Goal: Information Seeking & Learning: Learn about a topic

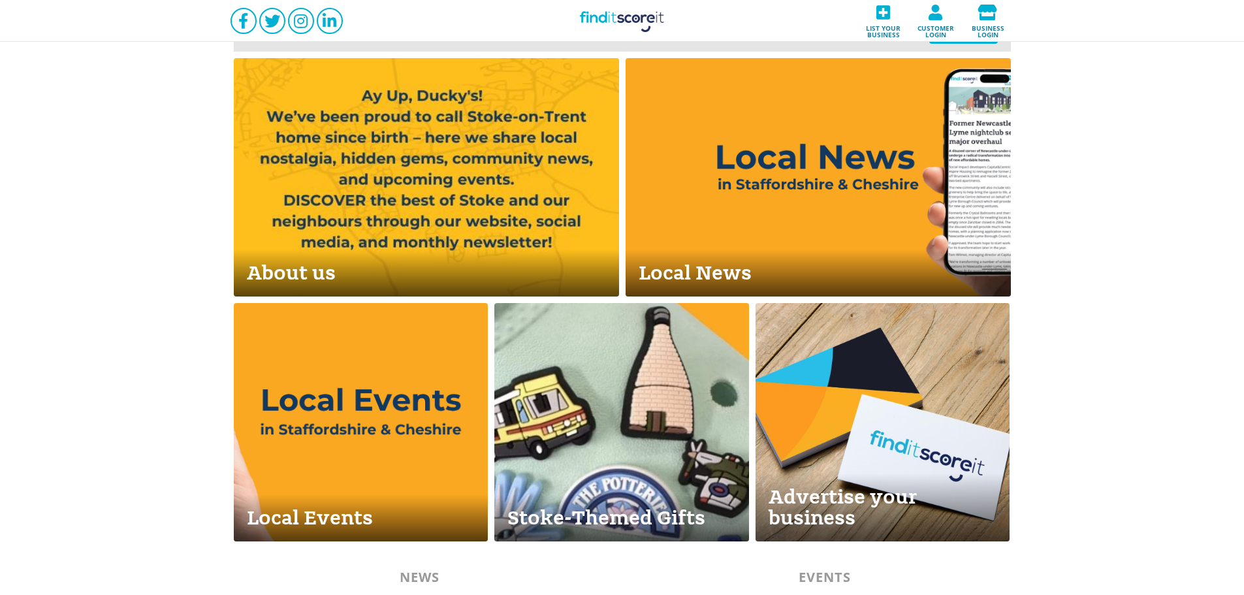
scroll to position [588, 0]
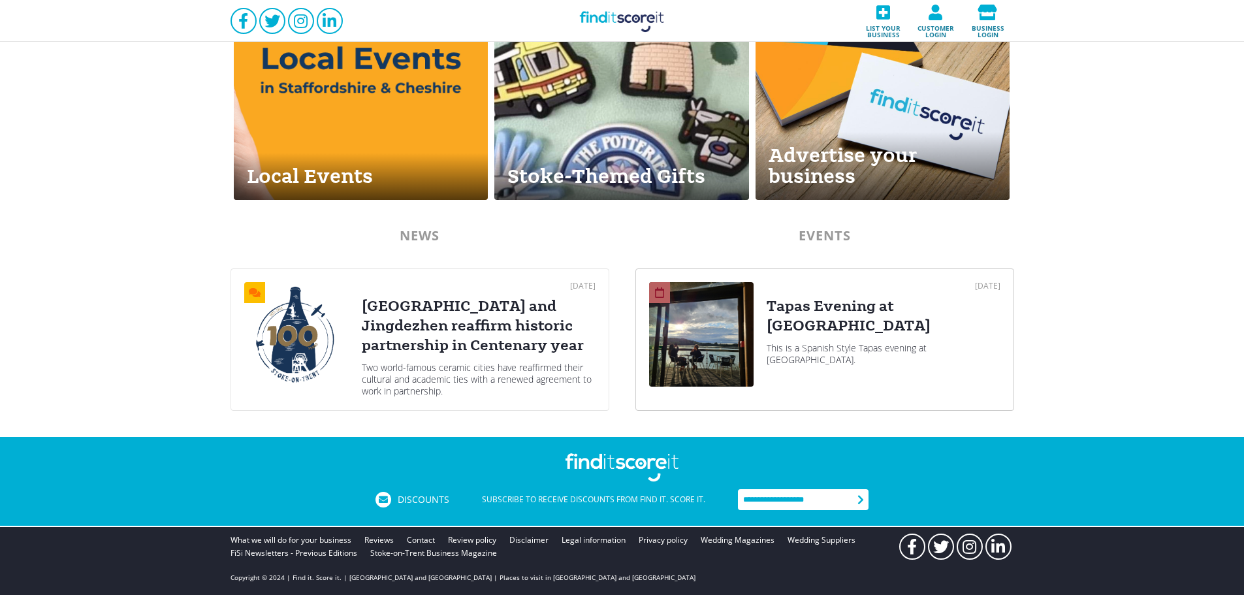
click at [901, 328] on div "Tapas Evening at [GEOGRAPHIC_DATA]" at bounding box center [883, 315] width 234 height 39
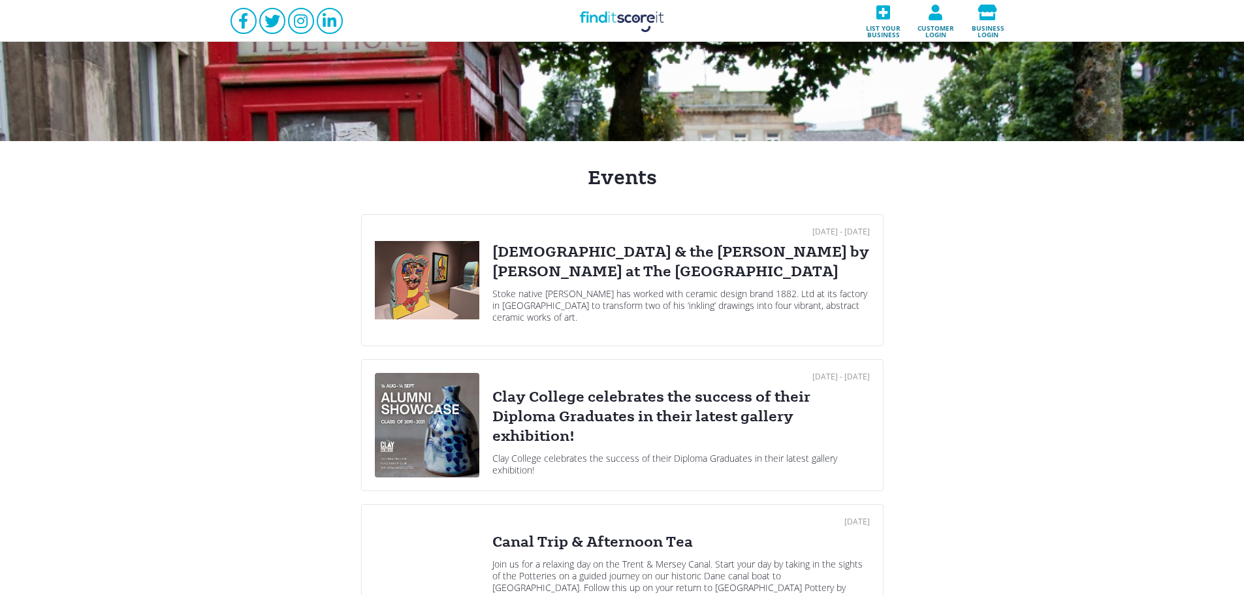
scroll to position [87, 0]
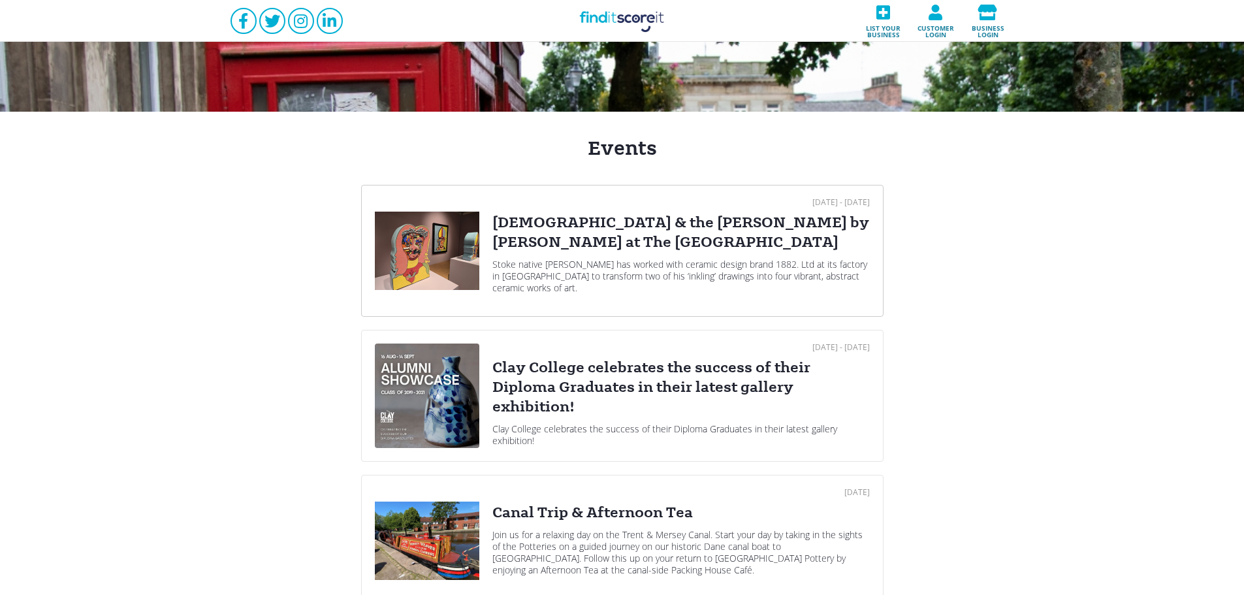
click at [578, 244] on div "[DEMOGRAPHIC_DATA] & the [PERSON_NAME] by [PERSON_NAME] at The [GEOGRAPHIC_DATA]" at bounding box center [680, 232] width 377 height 39
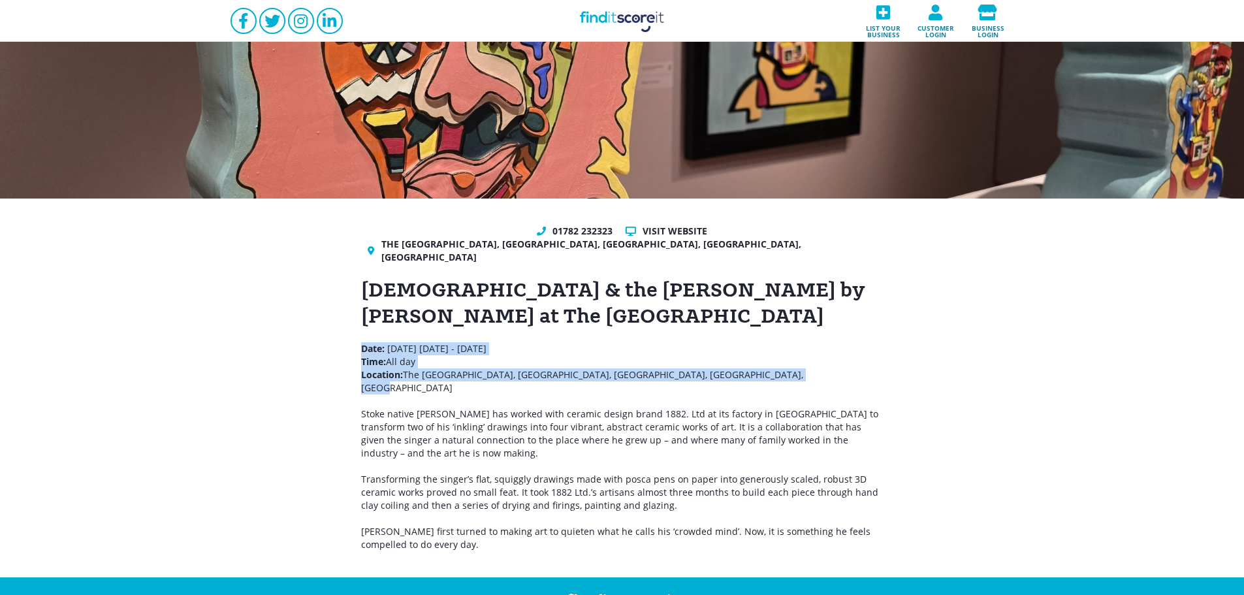
drag, startPoint x: 778, startPoint y: 357, endPoint x: 360, endPoint y: 331, distance: 418.7
click at [361, 342] on p "Date: [DATE] - [DATE] Time: All day Location: [GEOGRAPHIC_DATA], [GEOGRAPHIC_DA…" at bounding box center [622, 401] width 522 height 118
copy p "Date: [DATE] - [DATE] Time: All day Location: [GEOGRAPHIC_DATA], [GEOGRAPHIC_DA…"
click at [786, 360] on p "Date: [DATE] - [DATE] Time: All day Location: [GEOGRAPHIC_DATA], [GEOGRAPHIC_DA…" at bounding box center [622, 401] width 522 height 118
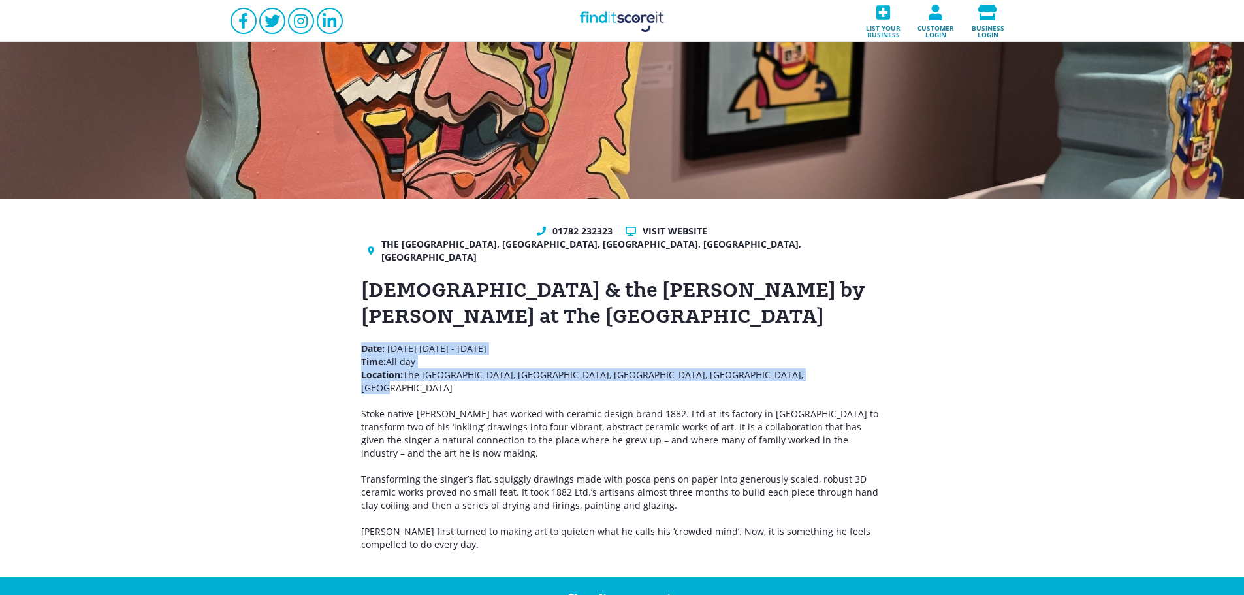
drag, startPoint x: 793, startPoint y: 360, endPoint x: 359, endPoint y: 330, distance: 435.2
click at [359, 330] on div "01782 232323 Visit website The [GEOGRAPHIC_DATA], [GEOGRAPHIC_DATA][PERSON_NAME…" at bounding box center [622, 387] width 1244 height 379
copy p "Date: [DATE] - [DATE] Time: All day Location: [GEOGRAPHIC_DATA], [GEOGRAPHIC_DA…"
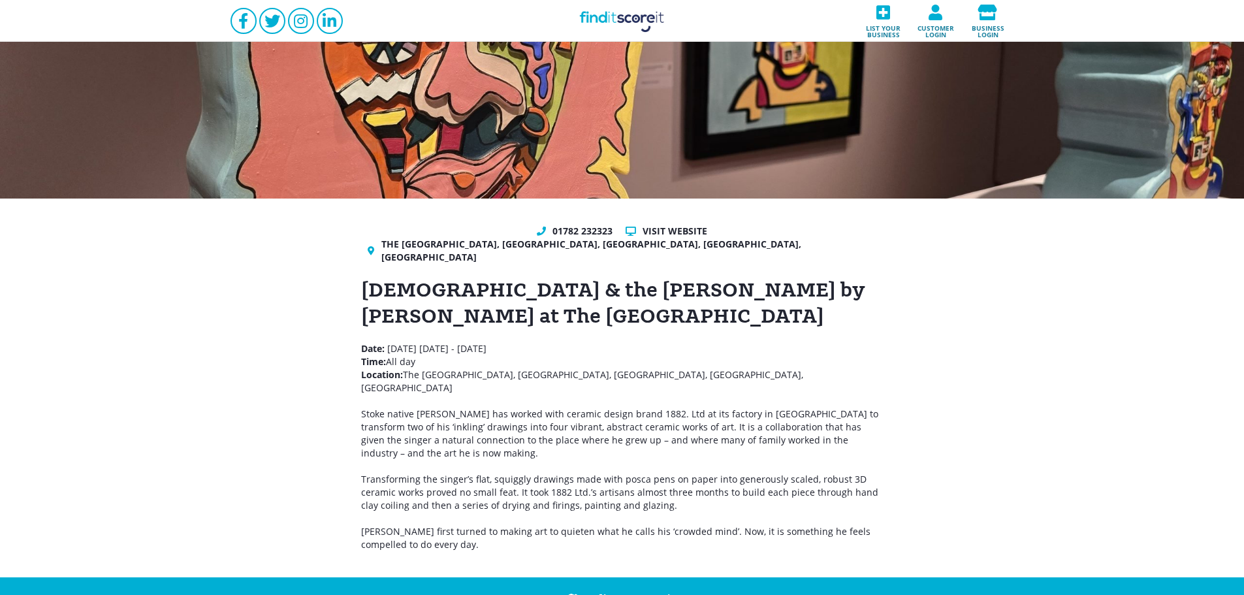
drag, startPoint x: 590, startPoint y: 297, endPoint x: 604, endPoint y: 306, distance: 16.5
click at [590, 298] on h1 "[DEMOGRAPHIC_DATA] & the [PERSON_NAME] by [PERSON_NAME] at The [GEOGRAPHIC_DATA]" at bounding box center [622, 303] width 522 height 52
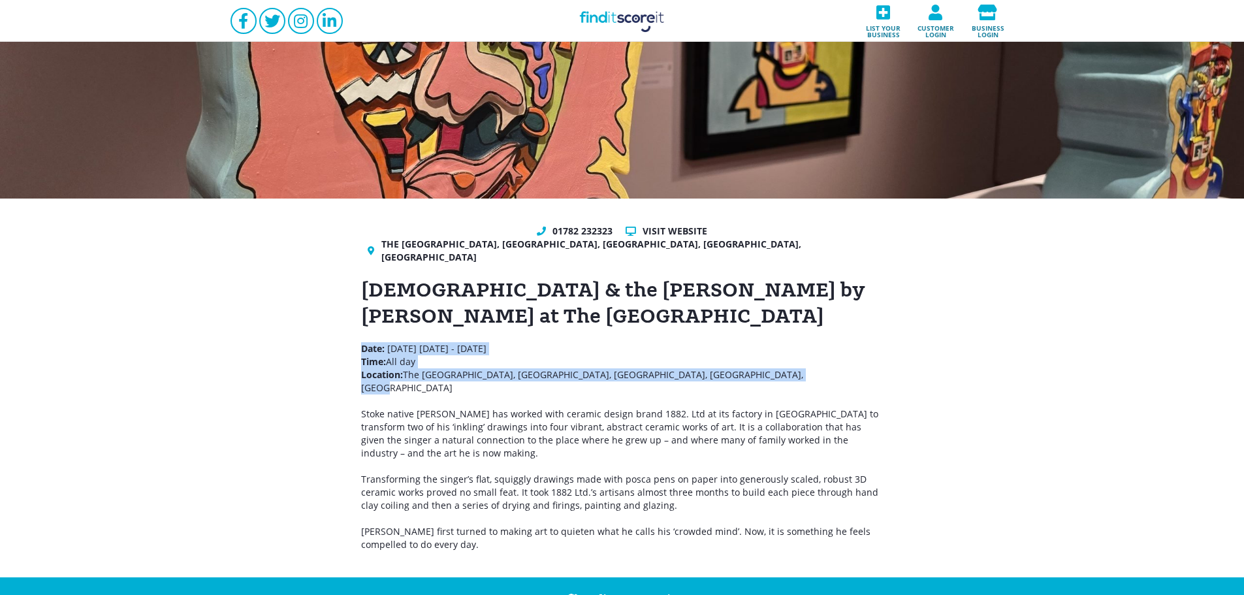
drag, startPoint x: 783, startPoint y: 360, endPoint x: 358, endPoint y: 337, distance: 425.0
click at [358, 337] on div "01782 232323 Visit website The [GEOGRAPHIC_DATA], [GEOGRAPHIC_DATA][PERSON_NAME…" at bounding box center [622, 387] width 1244 height 379
copy p "Date: [DATE] - [DATE] Time: All day Location: [GEOGRAPHIC_DATA], [GEOGRAPHIC_DA…"
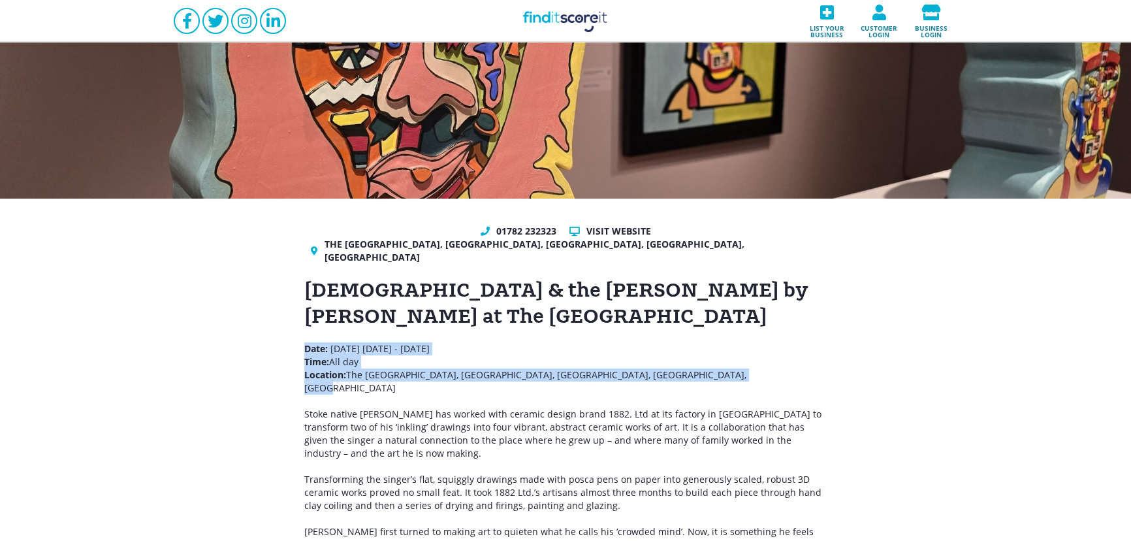
click at [531, 321] on div "[DEMOGRAPHIC_DATA] & the [PERSON_NAME] by [PERSON_NAME] at The [GEOGRAPHIC_DATA…" at bounding box center [565, 414] width 522 height 274
click at [764, 362] on p "Date: [DATE] - [DATE] Time: All day Location: [GEOGRAPHIC_DATA], [GEOGRAPHIC_DA…" at bounding box center [565, 401] width 522 height 118
drag, startPoint x: 751, startPoint y: 359, endPoint x: 302, endPoint y: 337, distance: 449.7
click at [302, 337] on div "01782 232323 Visit website The [GEOGRAPHIC_DATA], [GEOGRAPHIC_DATA][PERSON_NAME…" at bounding box center [565, 387] width 1131 height 379
copy p "Date: [DATE] - [DATE] Time: All day Location: [GEOGRAPHIC_DATA], [GEOGRAPHIC_DA…"
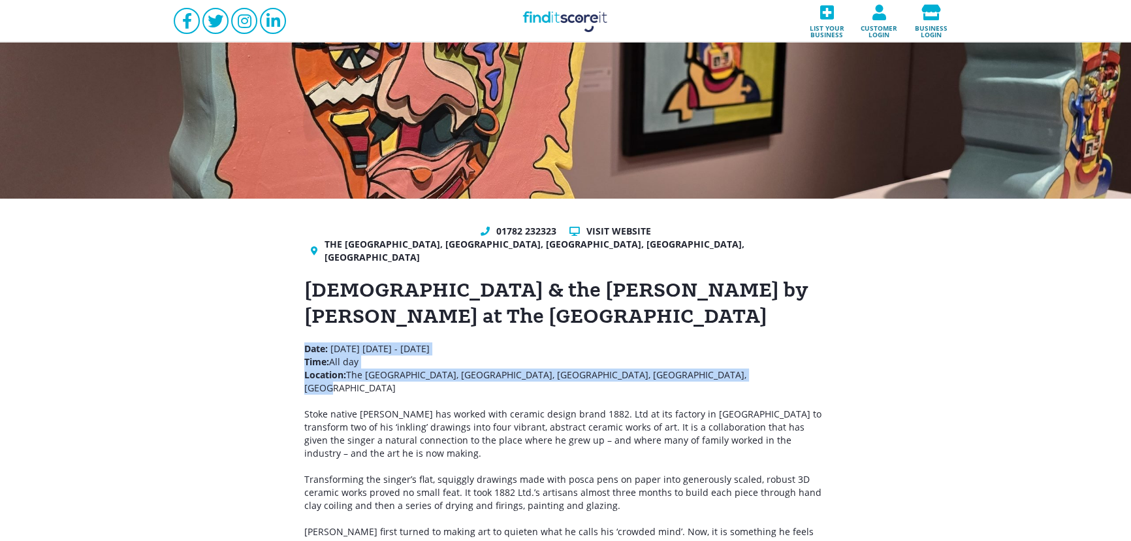
copy p "Date: [DATE] - [DATE] Time: All day Location: [GEOGRAPHIC_DATA], [GEOGRAPHIC_DA…"
click at [603, 322] on div "[DEMOGRAPHIC_DATA] & the [PERSON_NAME] by [PERSON_NAME] at The [GEOGRAPHIC_DATA…" at bounding box center [565, 414] width 522 height 274
drag, startPoint x: 751, startPoint y: 358, endPoint x: 298, endPoint y: 323, distance: 453.9
click at [298, 323] on div "01782 232323 Visit website The [GEOGRAPHIC_DATA], [GEOGRAPHIC_DATA][PERSON_NAME…" at bounding box center [565, 387] width 1131 height 379
copy p "Date: [DATE] - [DATE] Time: All day Location: [GEOGRAPHIC_DATA], [GEOGRAPHIC_DA…"
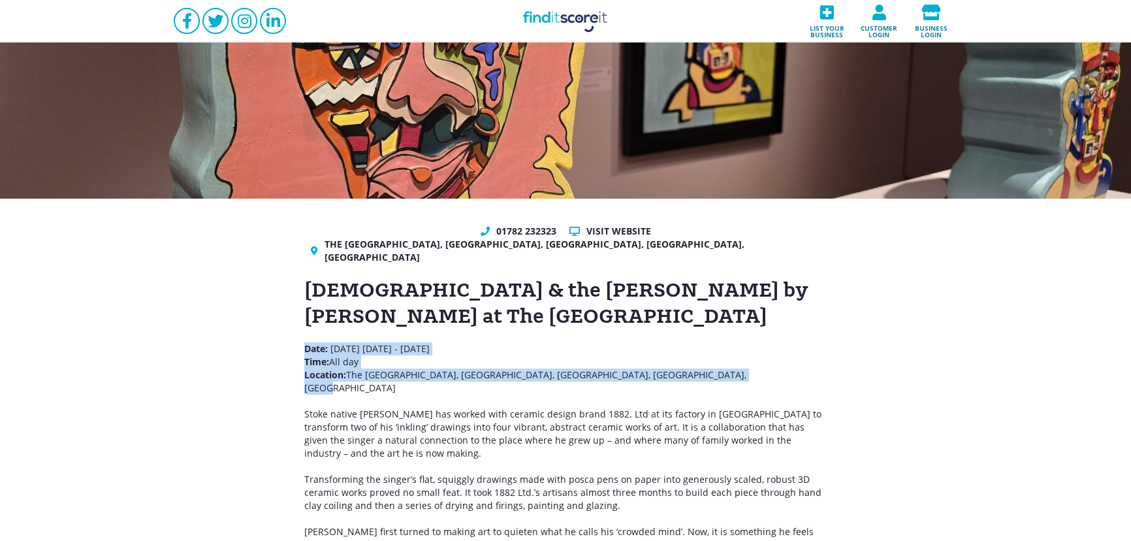
copy p "Date: [DATE] - [DATE] Time: All day Location: [GEOGRAPHIC_DATA], [GEOGRAPHIC_DA…"
